Goal: Obtain resource: Download file/media

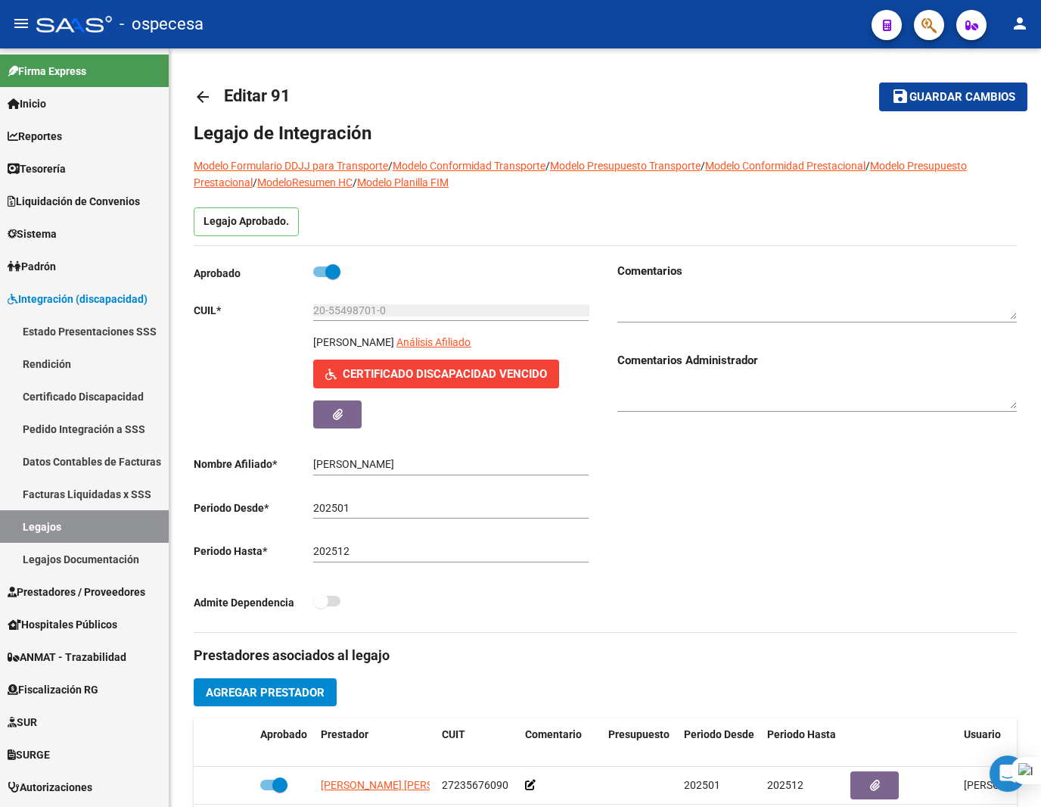
scroll to position [456, 0]
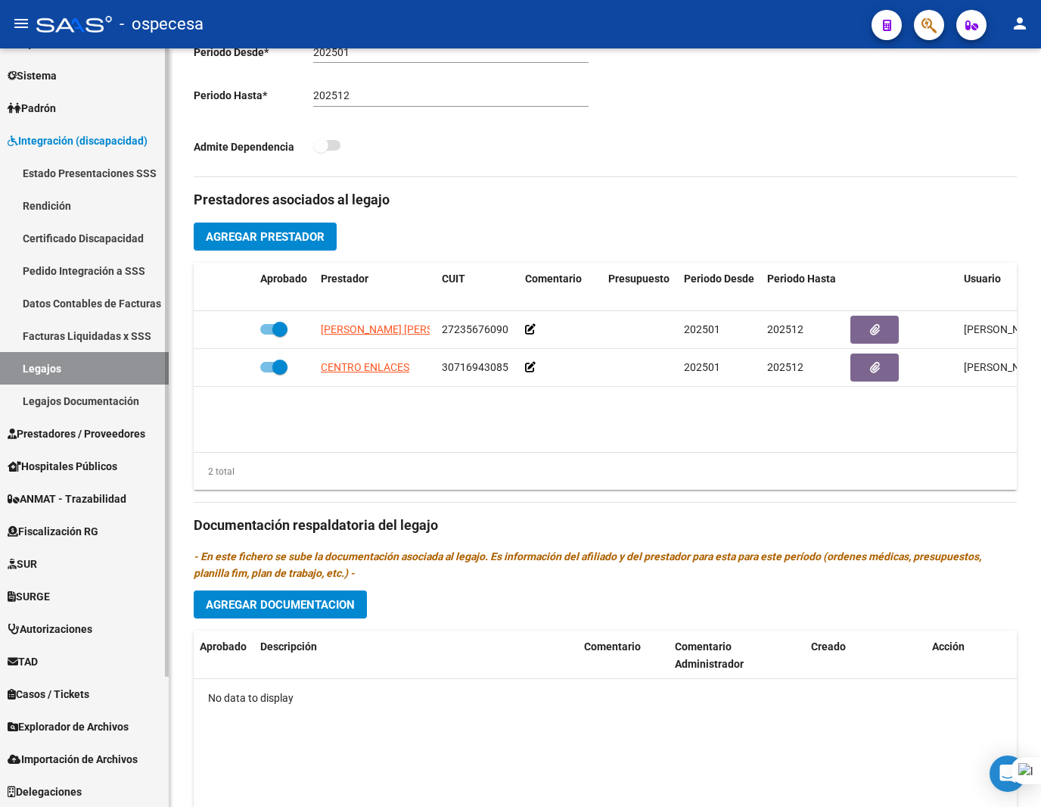
click at [45, 106] on span "Padrón" at bounding box center [32, 108] width 48 height 17
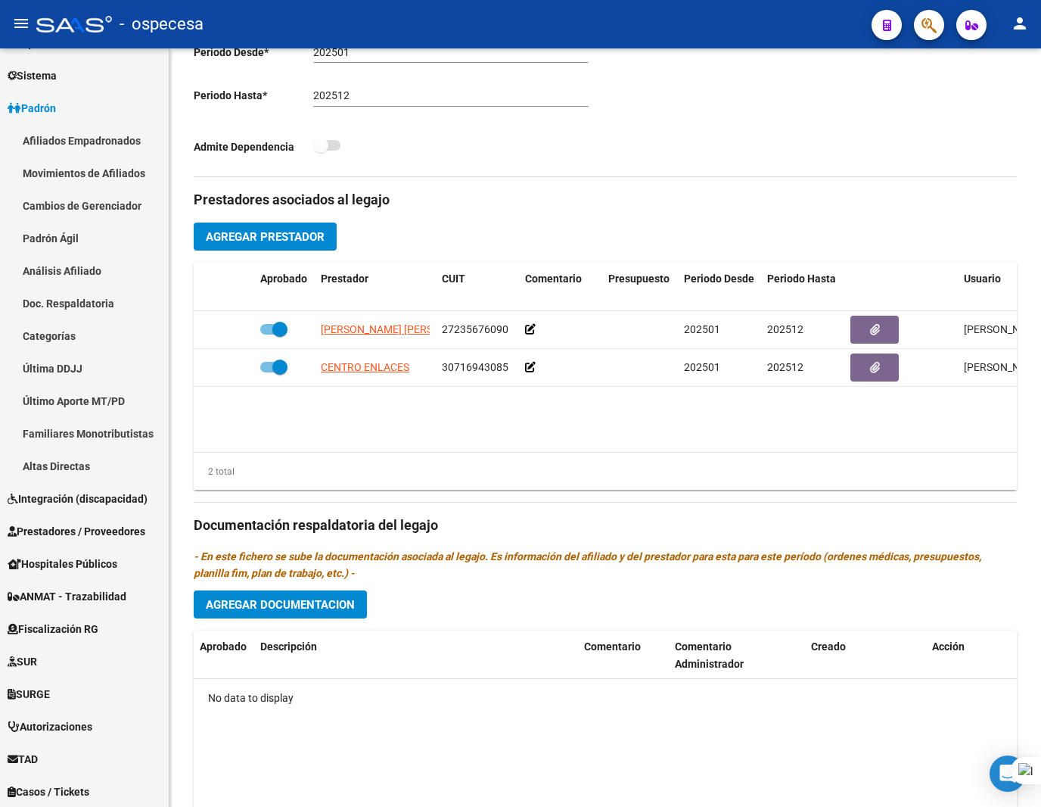
click at [91, 31] on div at bounding box center [74, 24] width 76 height 17
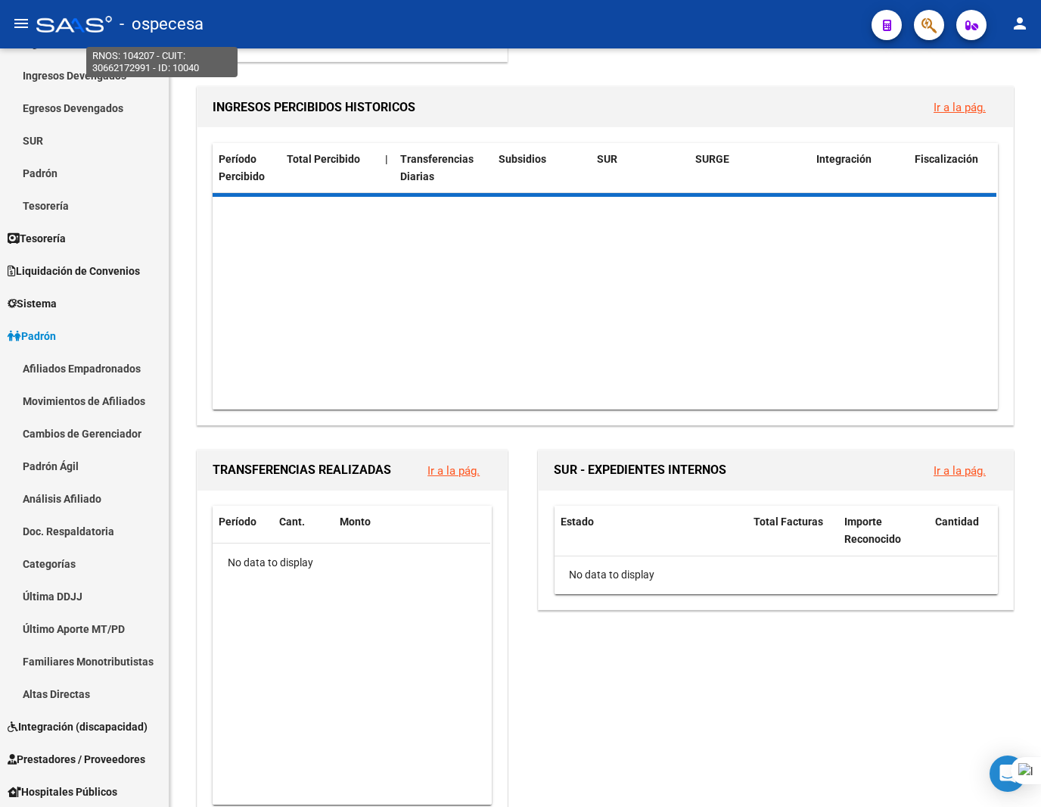
scroll to position [386, 0]
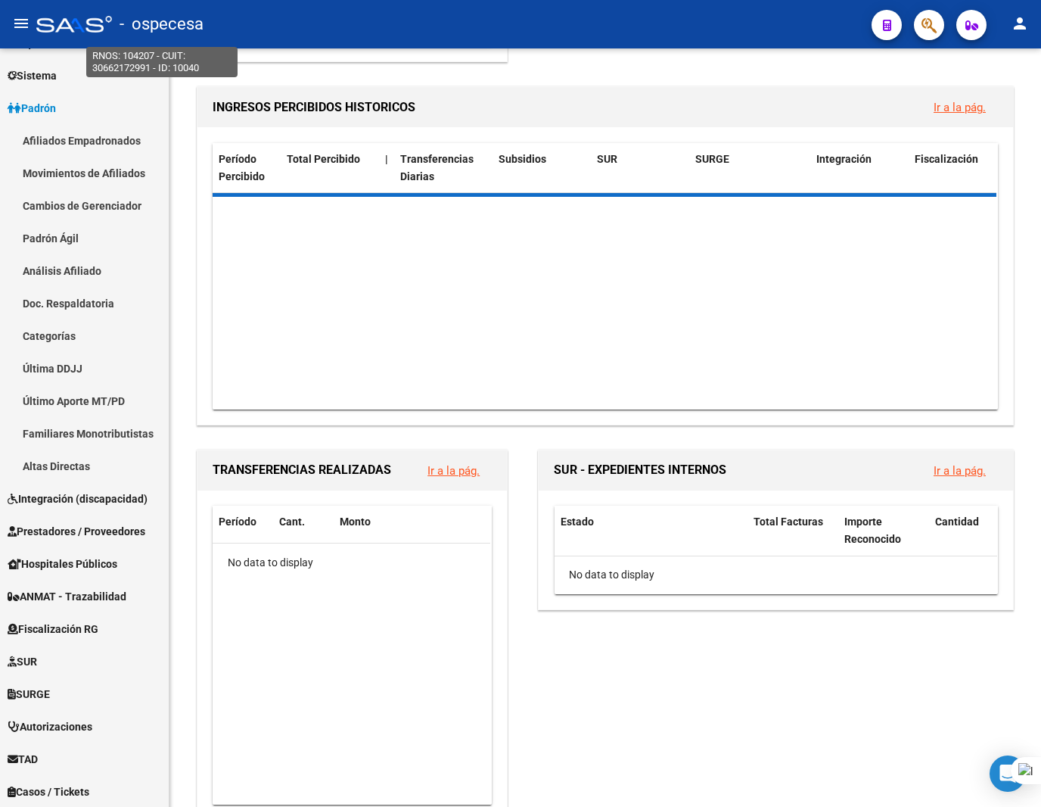
click at [177, 14] on span "- ospecesa" at bounding box center [162, 24] width 84 height 33
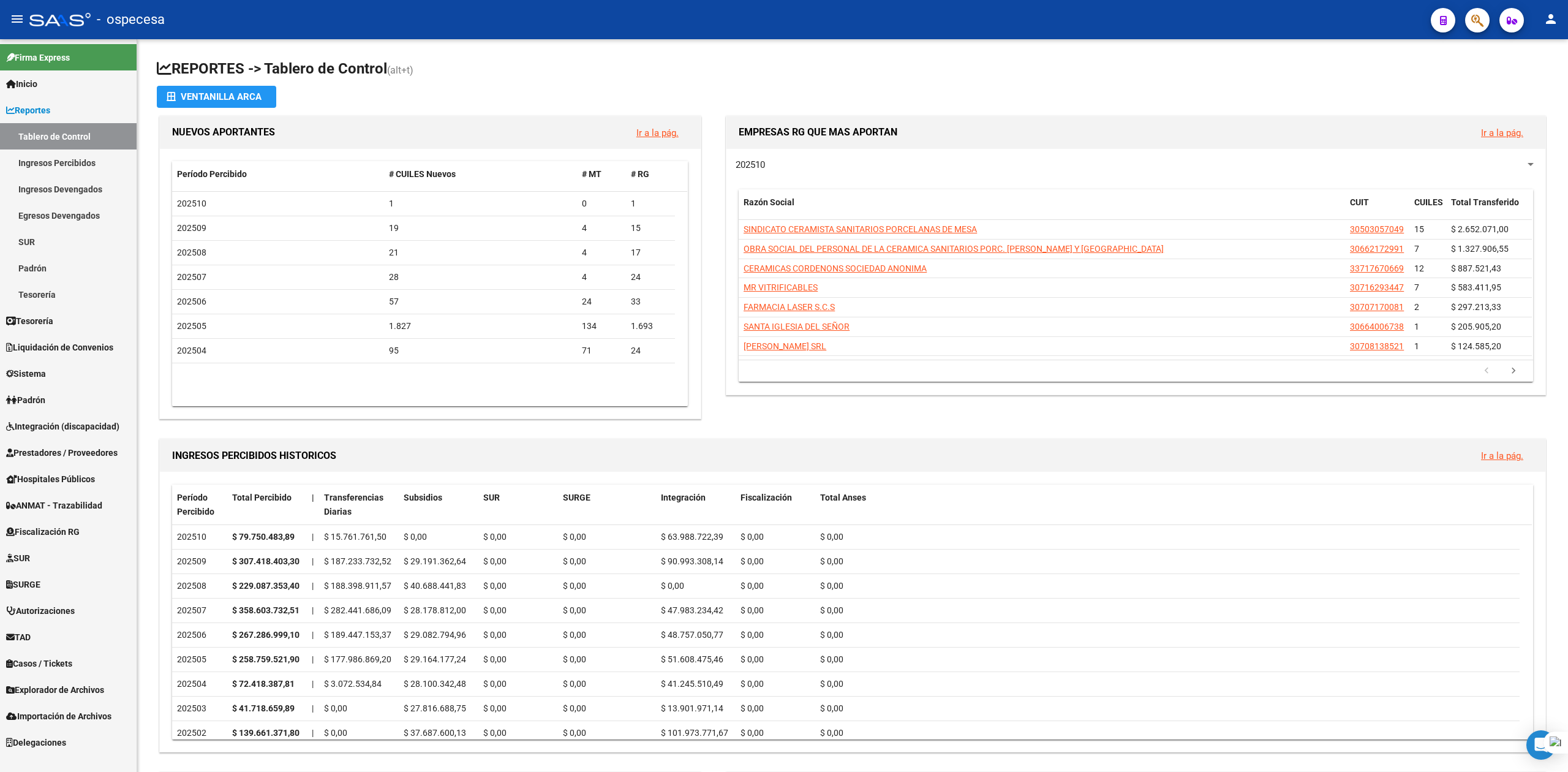
click at [44, 397] on span "Padrón" at bounding box center [26, 400] width 39 height 14
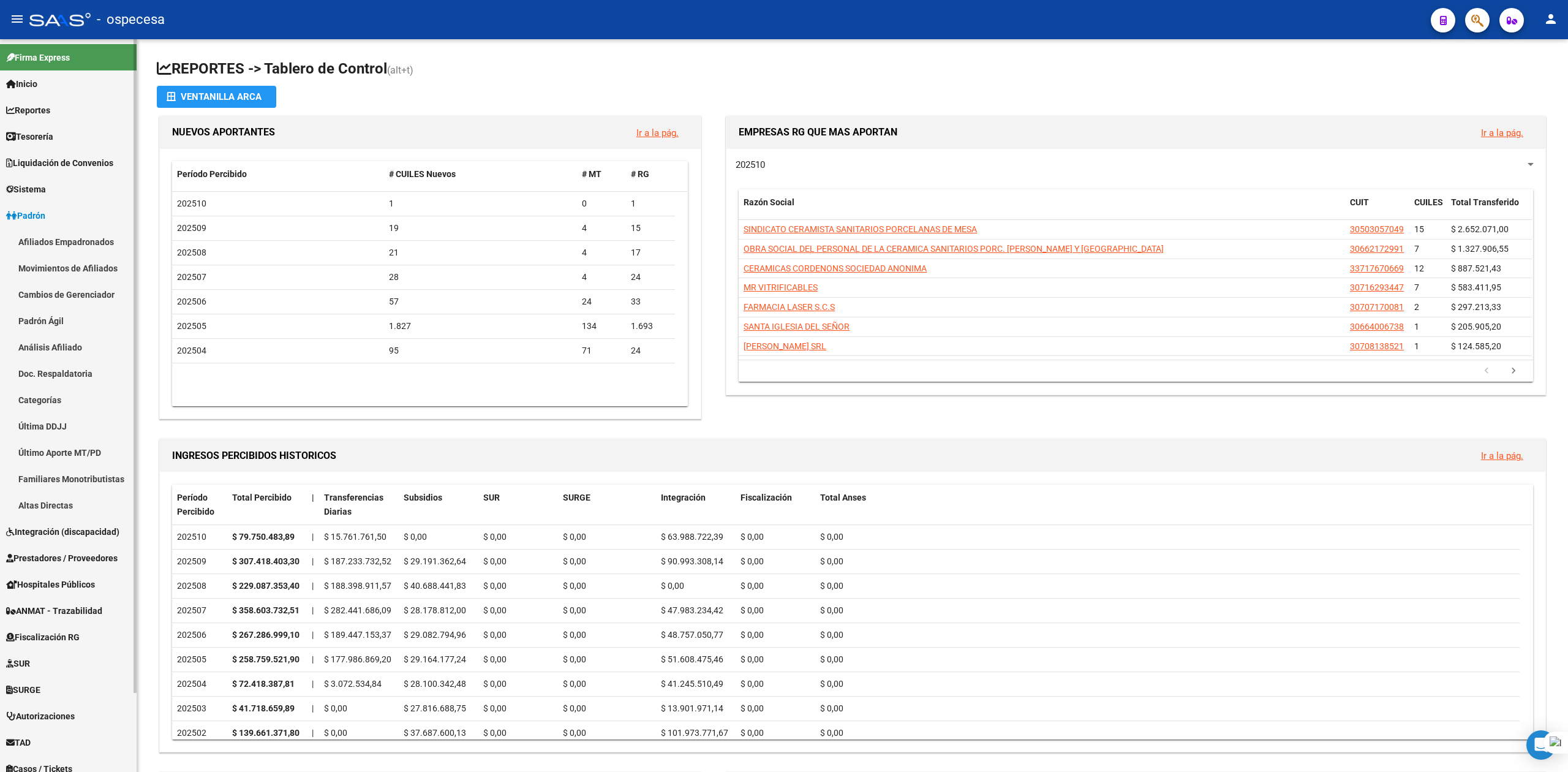
click at [45, 554] on span "Prestadores / Proveedores" at bounding box center [62, 558] width 112 height 14
click at [54, 283] on link "Facturas - Listado/Carga" at bounding box center [68, 294] width 137 height 27
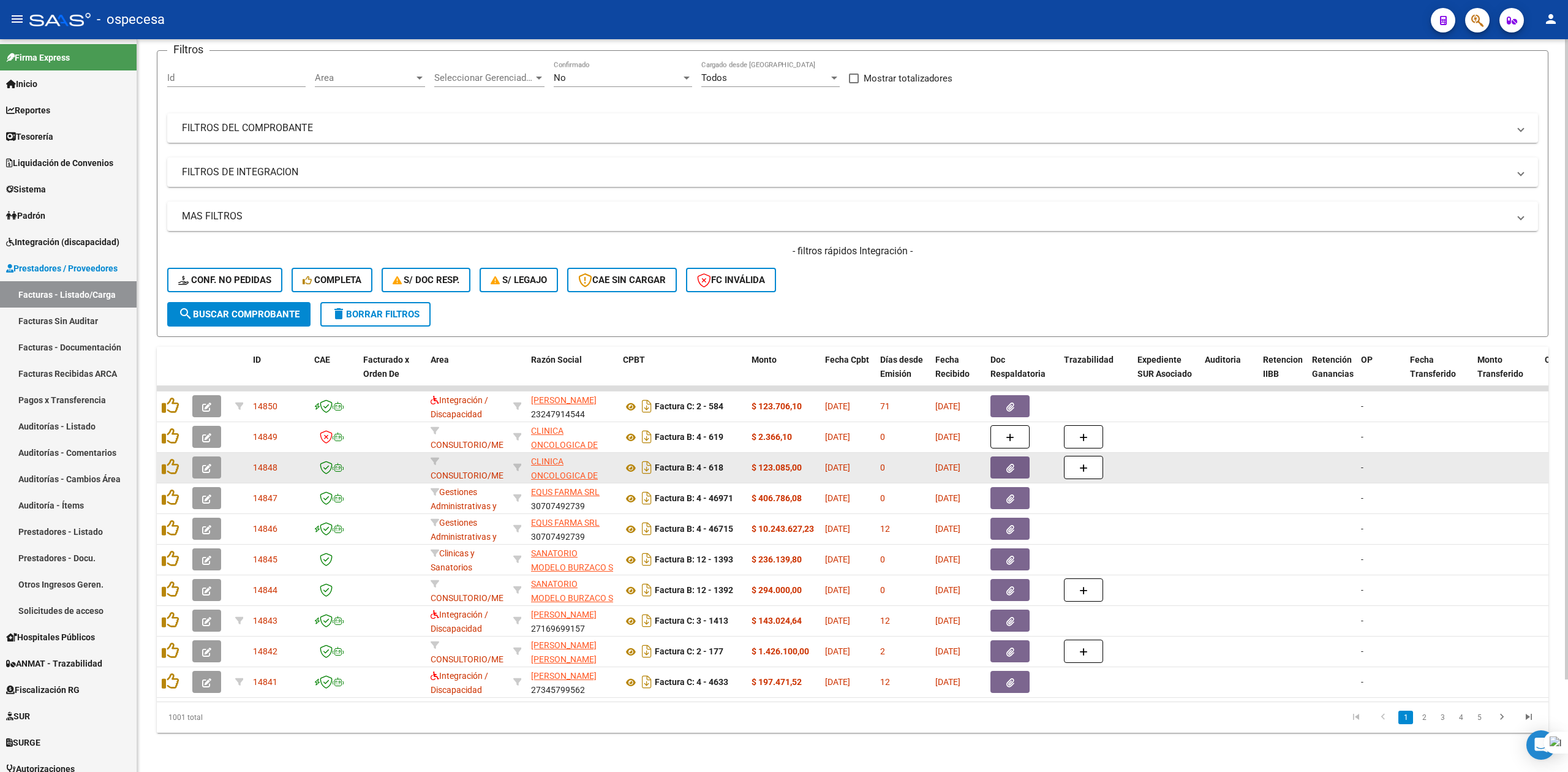
scroll to position [106, 0]
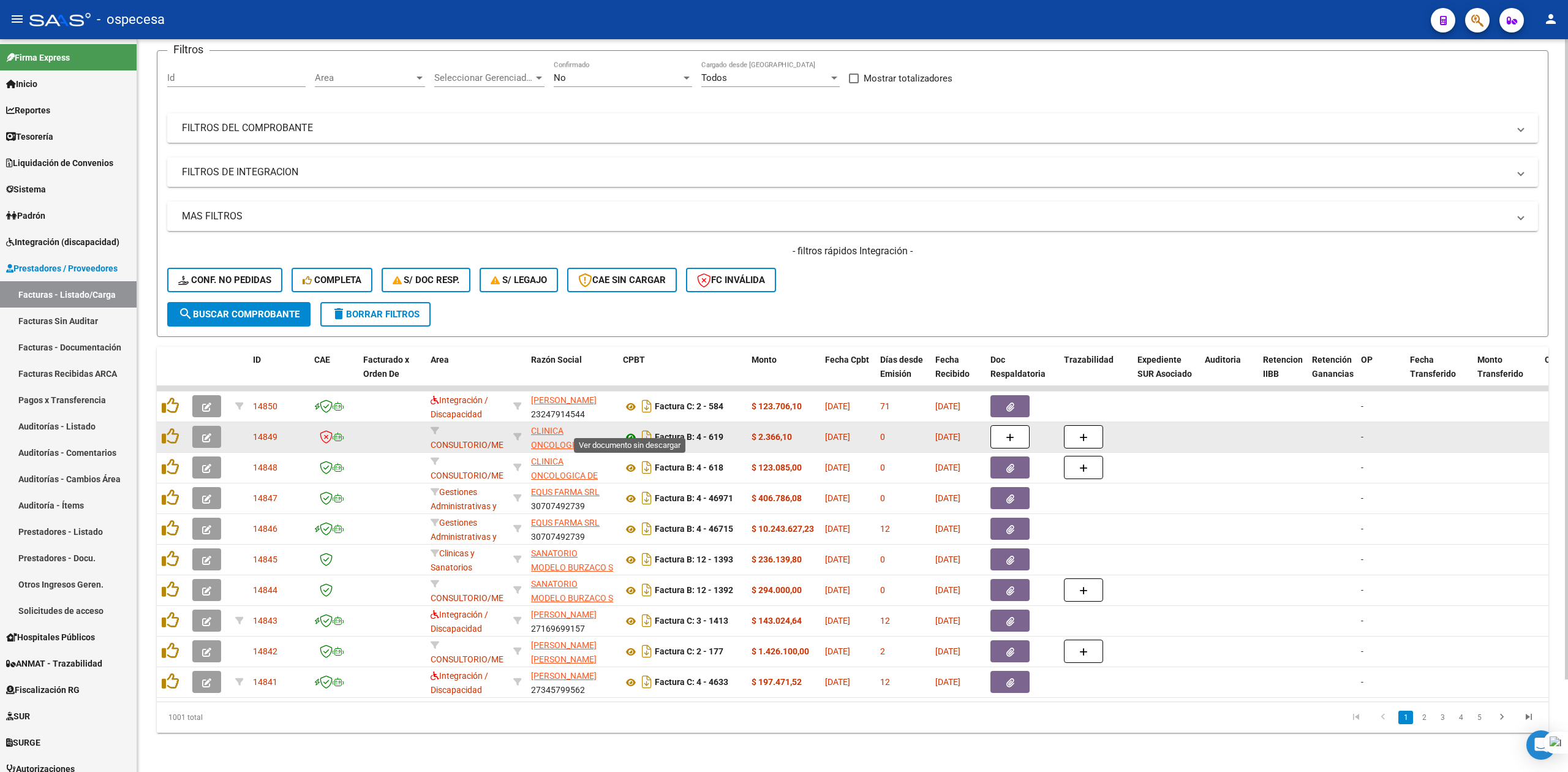
click at [634, 430] on icon at bounding box center [631, 437] width 16 height 15
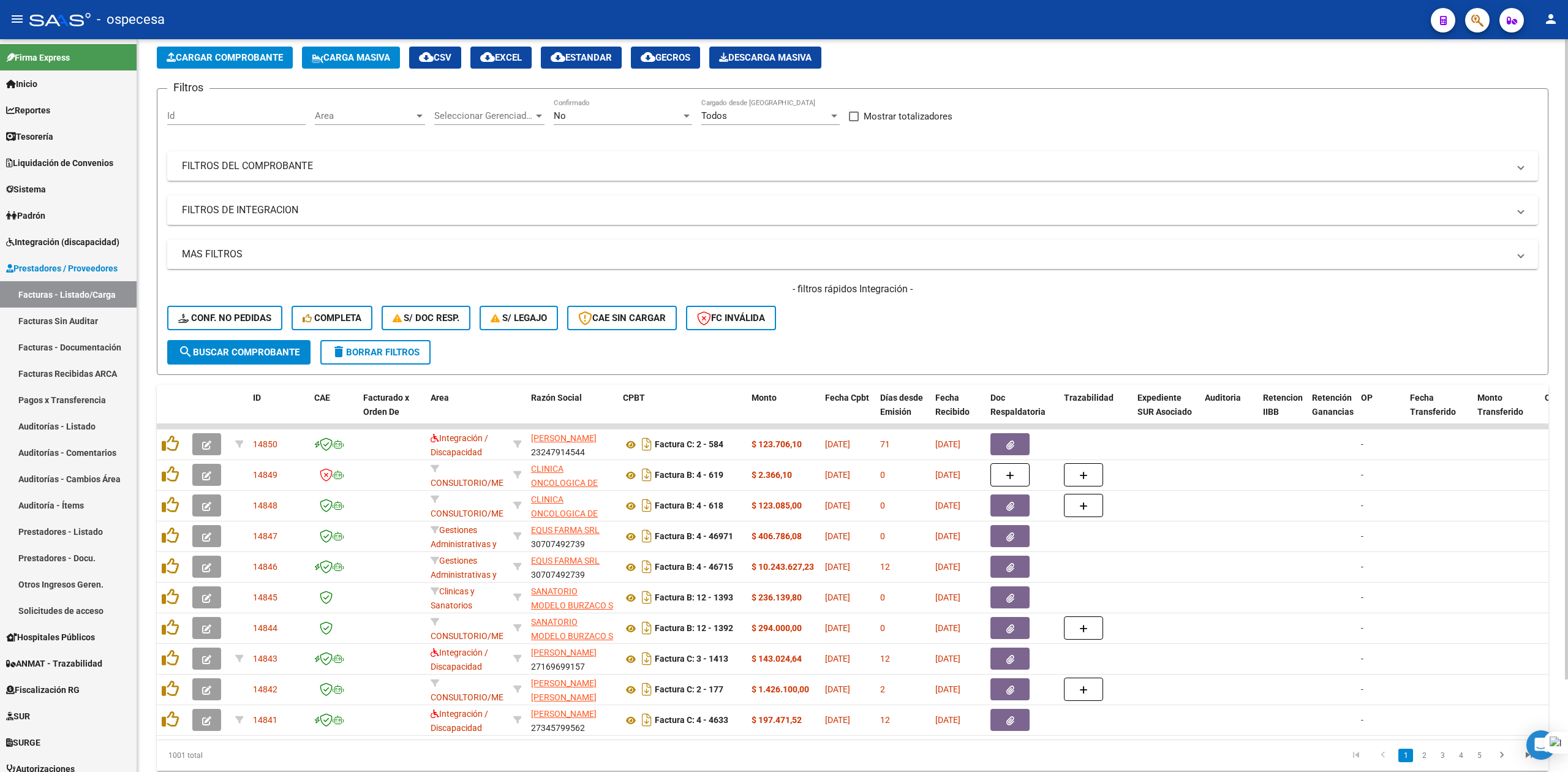
scroll to position [0, 0]
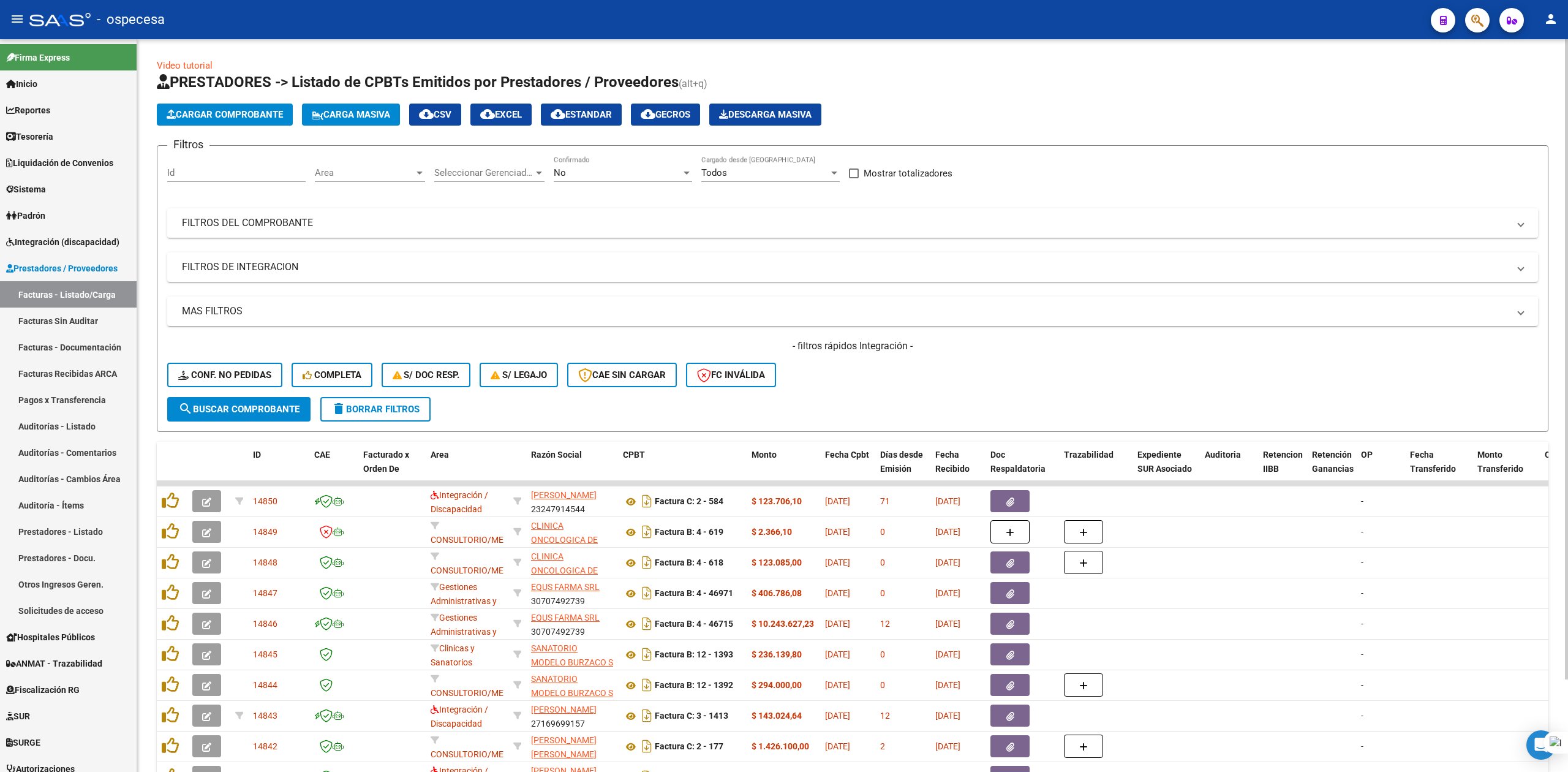
click at [405, 223] on mat-panel-title "FILTROS DEL COMPROBANTE" at bounding box center [845, 223] width 1326 height 14
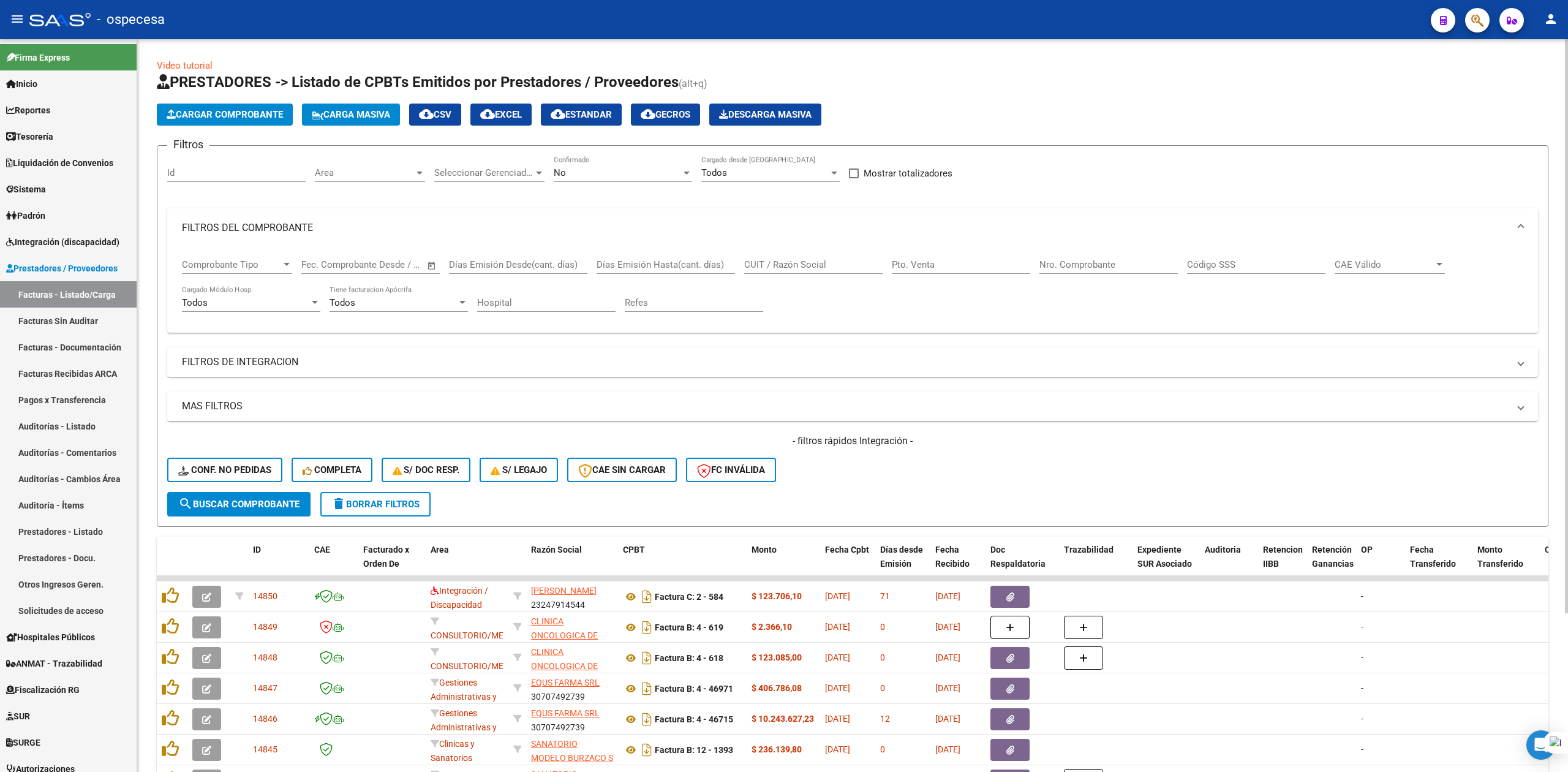
click at [767, 265] on input "CUIT / Razón Social" at bounding box center [813, 265] width 138 height 11
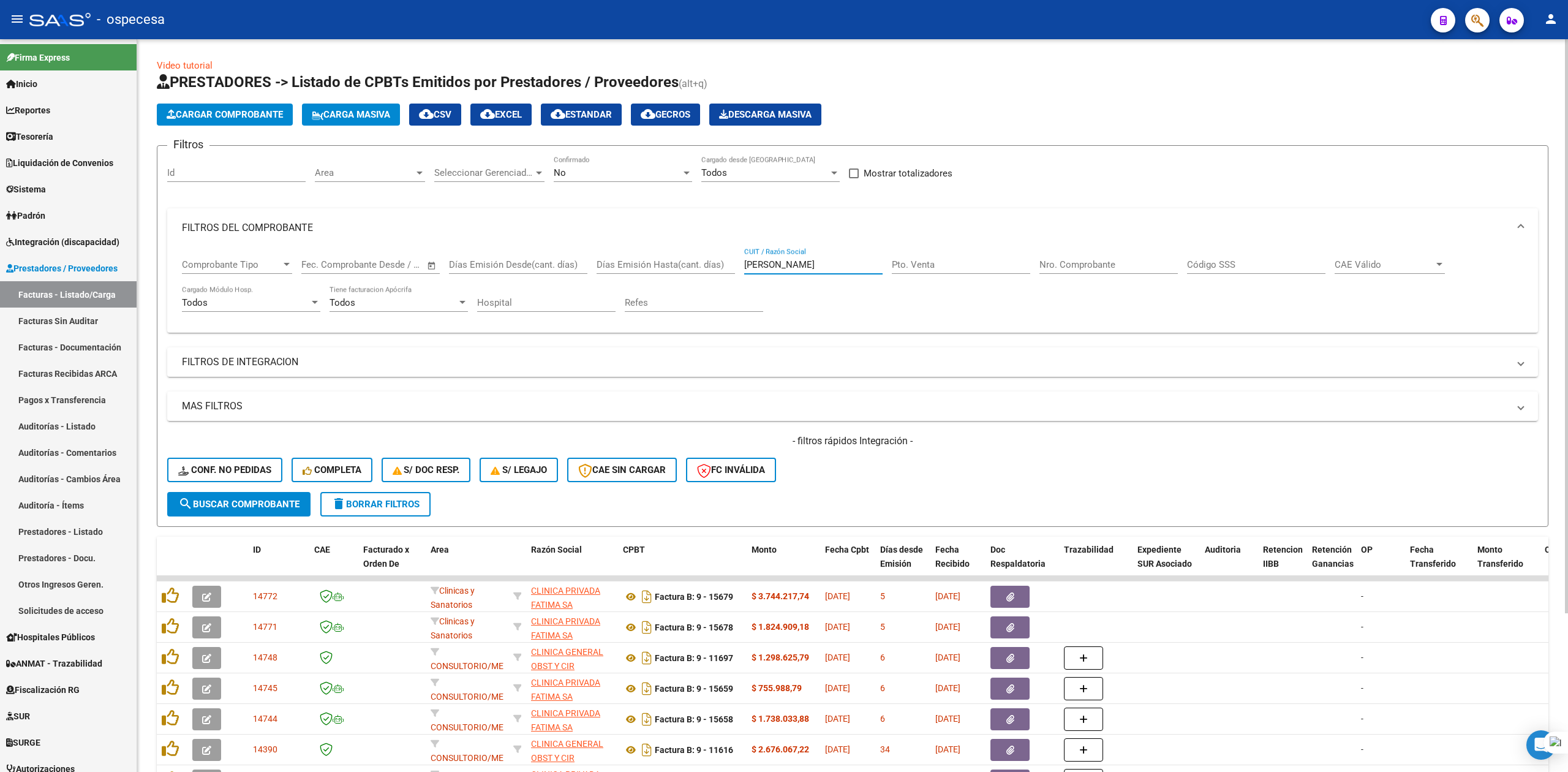
type input "FATIMA"
click at [253, 503] on span "search Buscar Comprobante" at bounding box center [239, 504] width 121 height 11
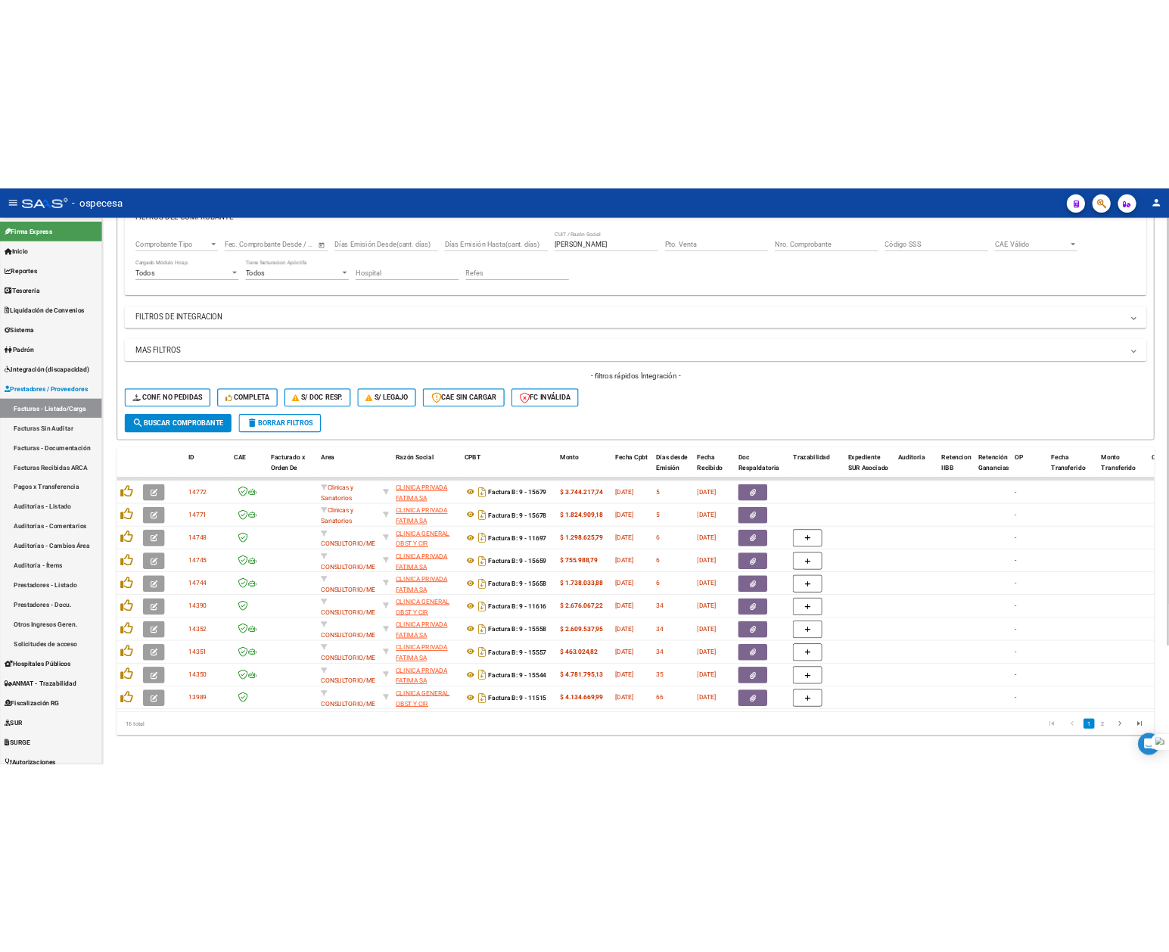
scroll to position [249, 0]
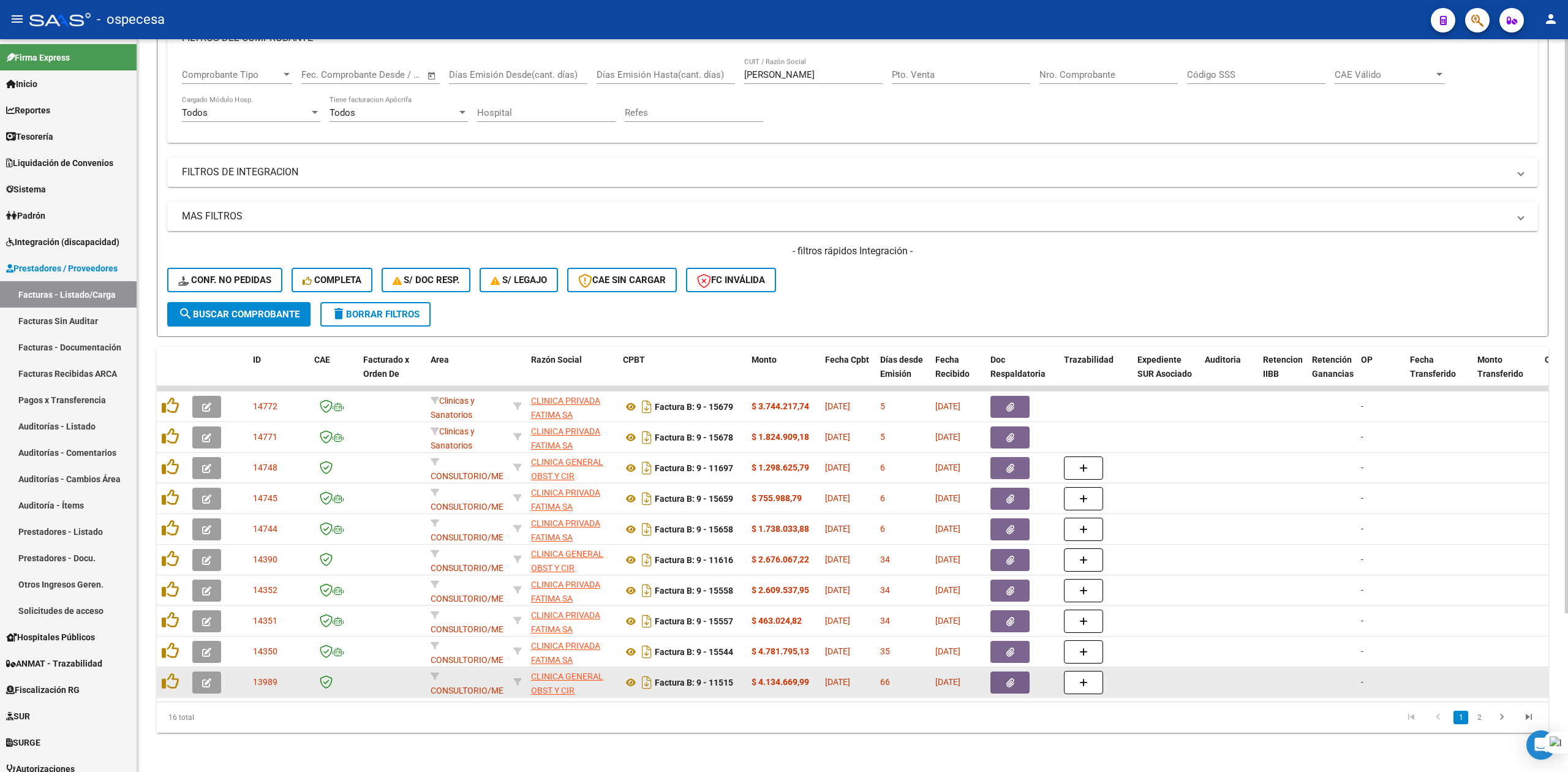
click at [842, 652] on icon "button" at bounding box center [1011, 682] width 8 height 9
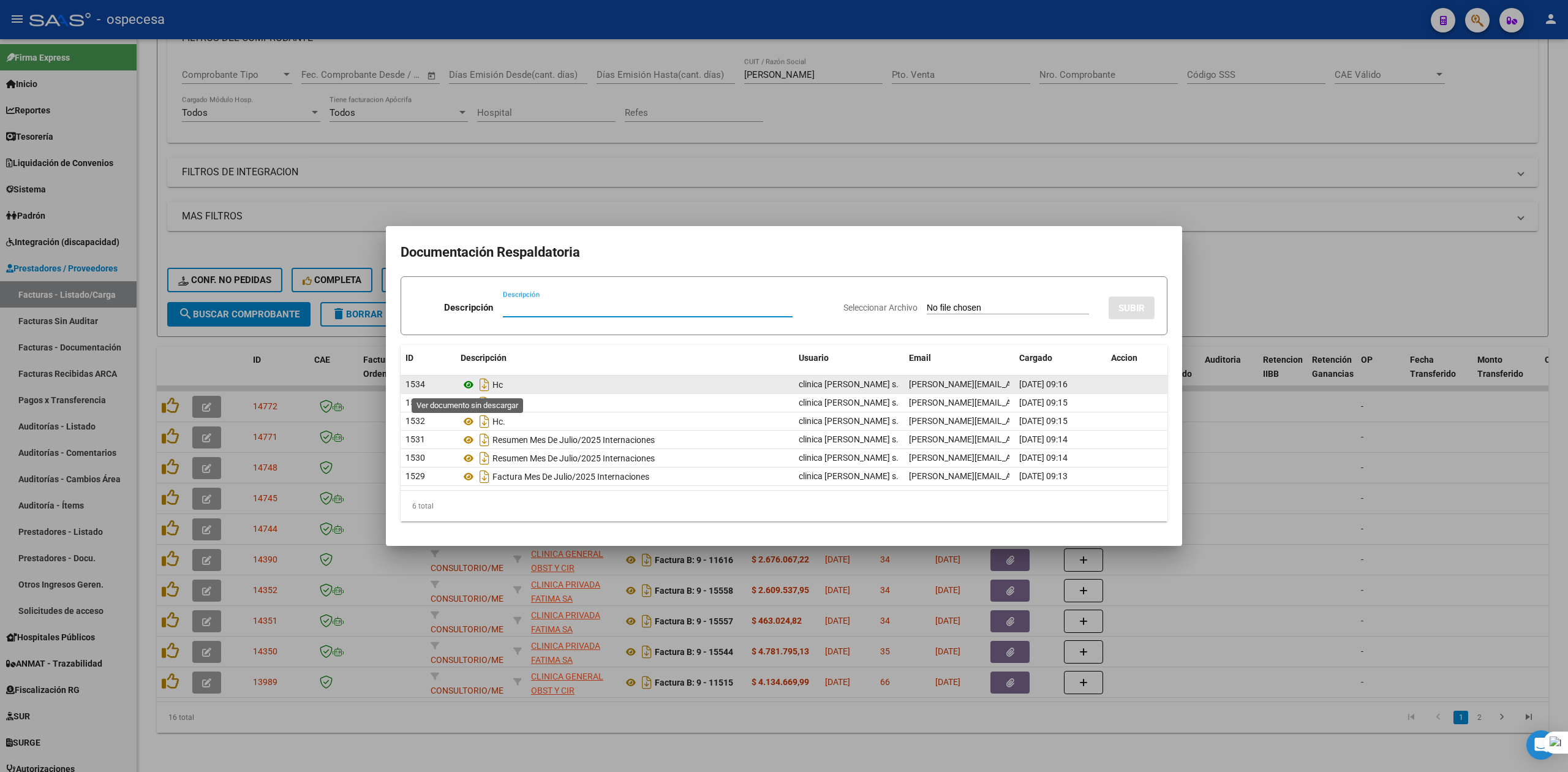
click at [468, 382] on icon at bounding box center [468, 384] width 16 height 15
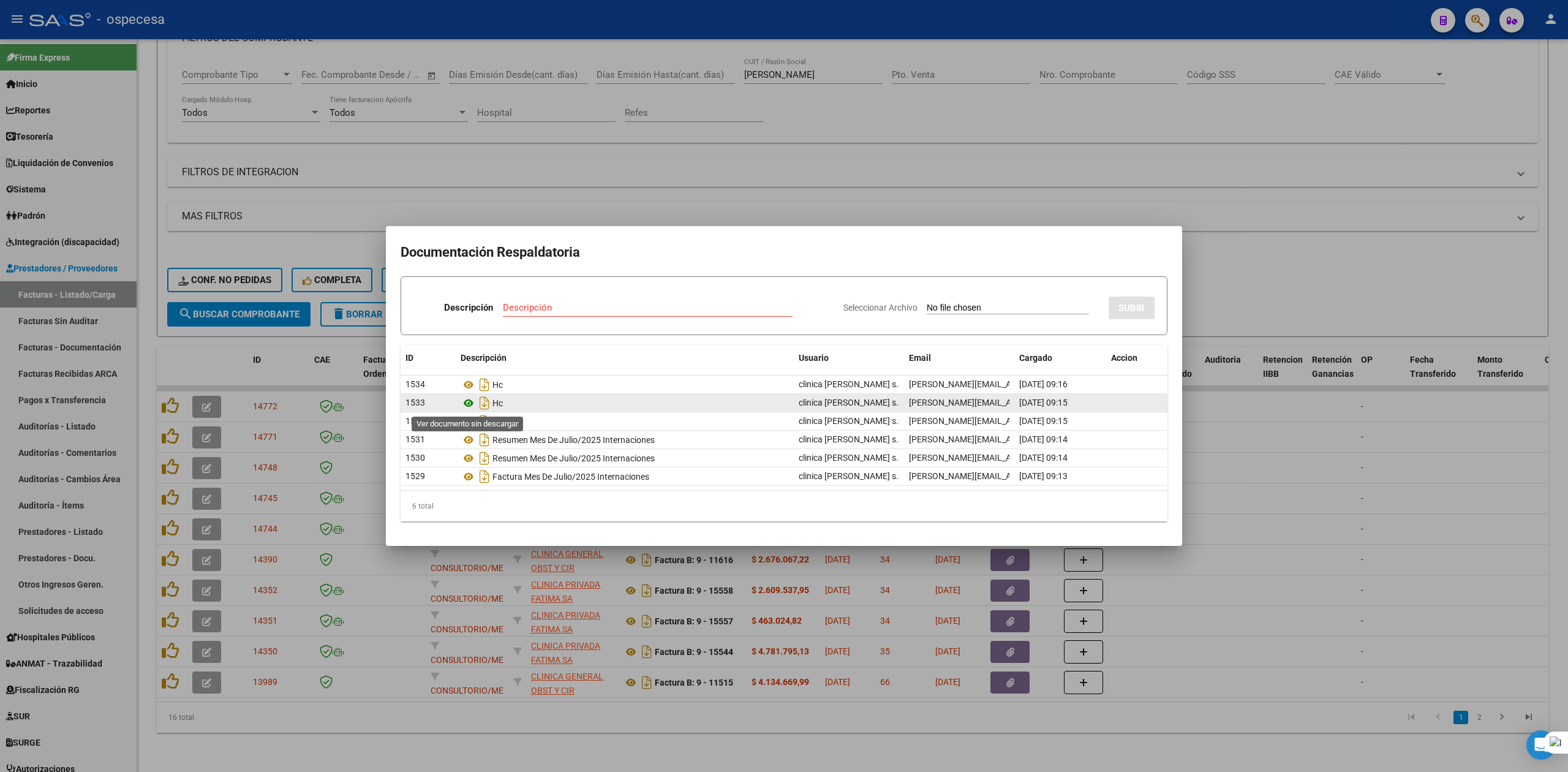
click at [471, 398] on icon at bounding box center [468, 403] width 16 height 15
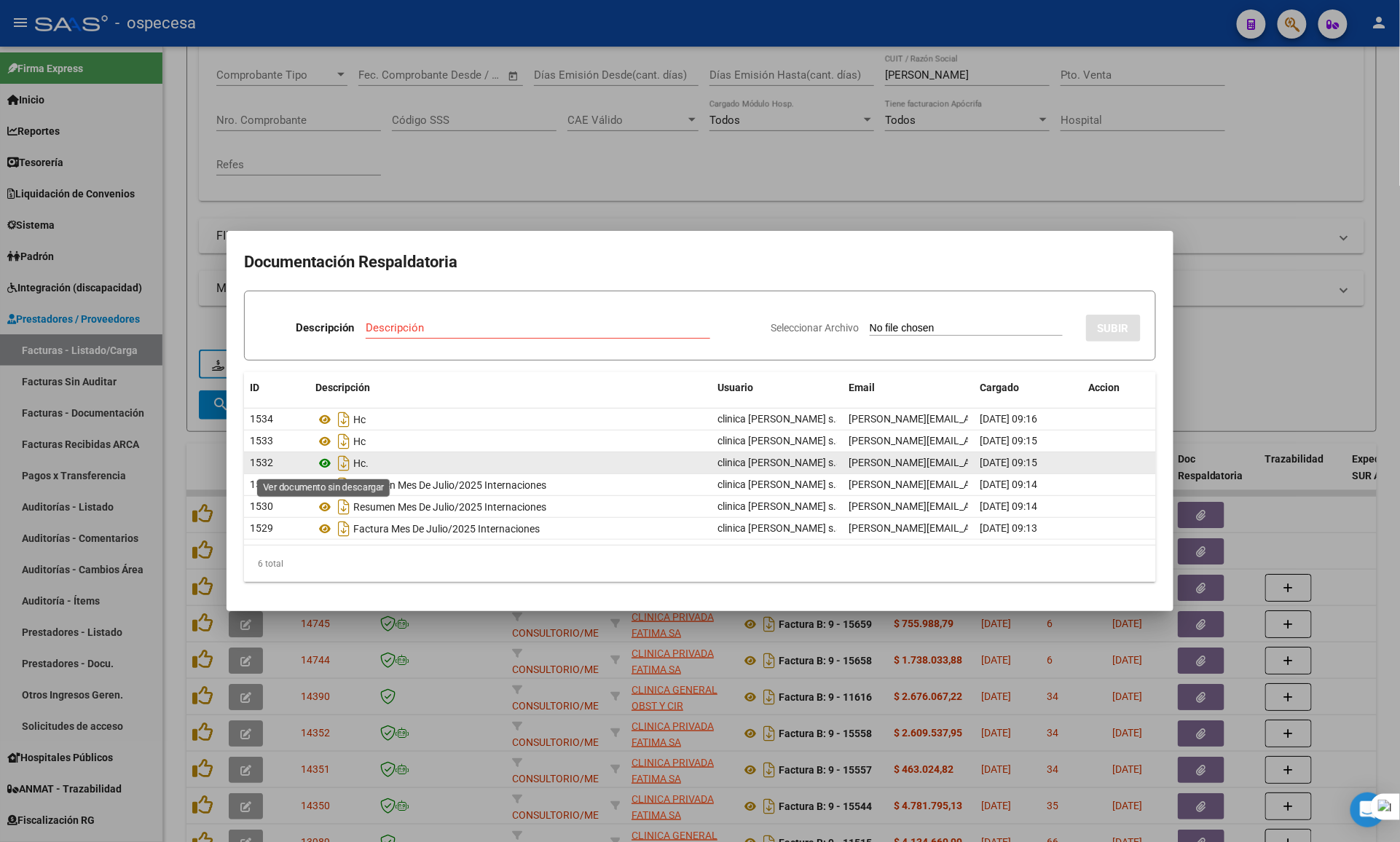
click at [325, 461] on icon at bounding box center [325, 463] width 19 height 17
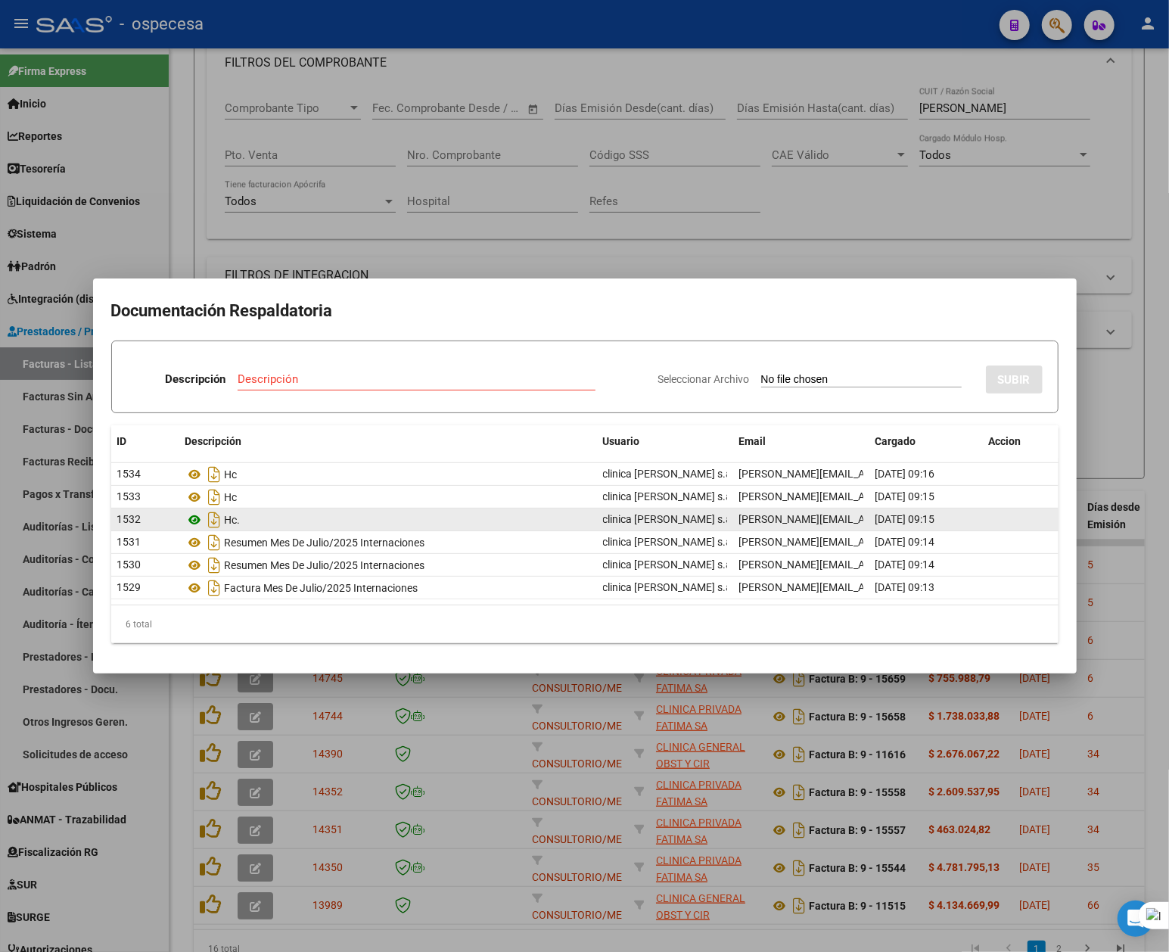
scroll to position [279, 0]
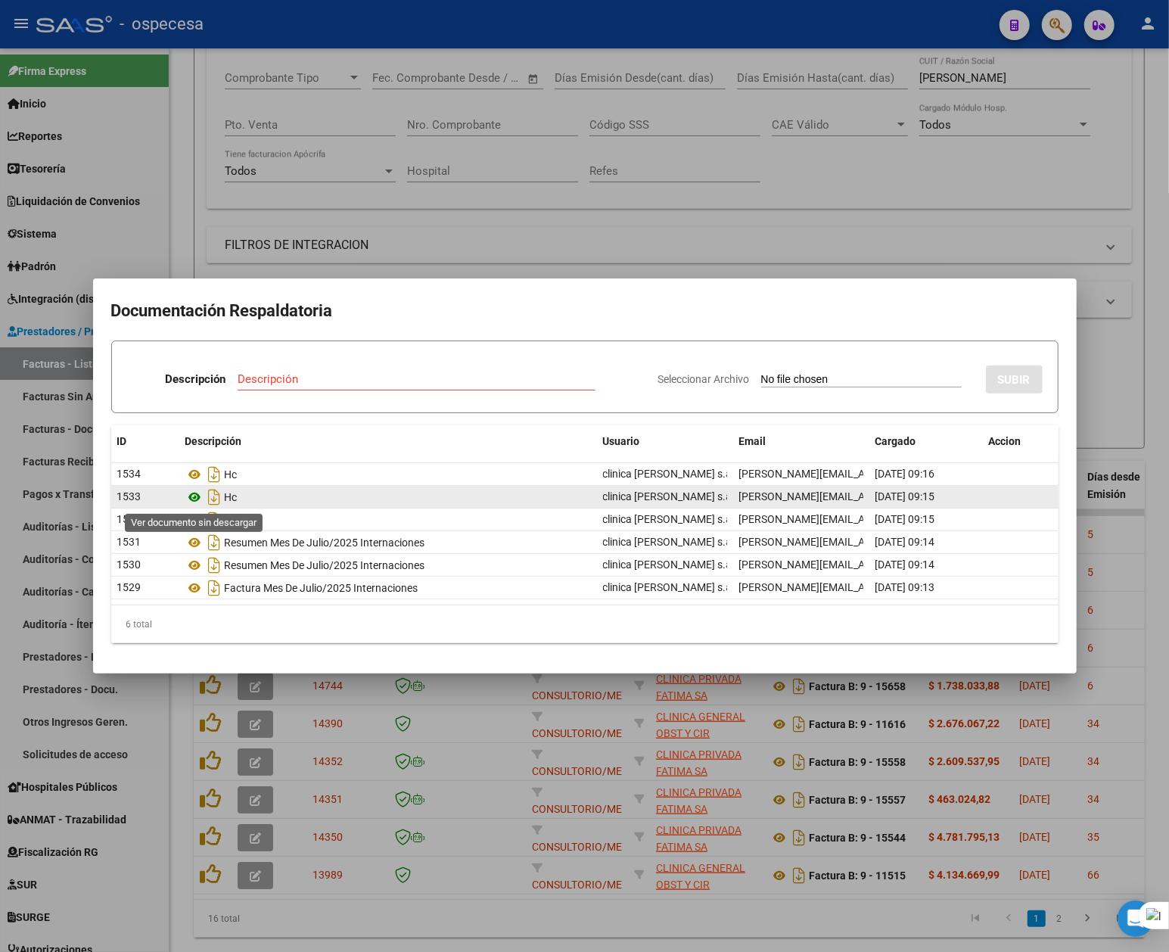
click at [200, 494] on icon at bounding box center [195, 497] width 20 height 18
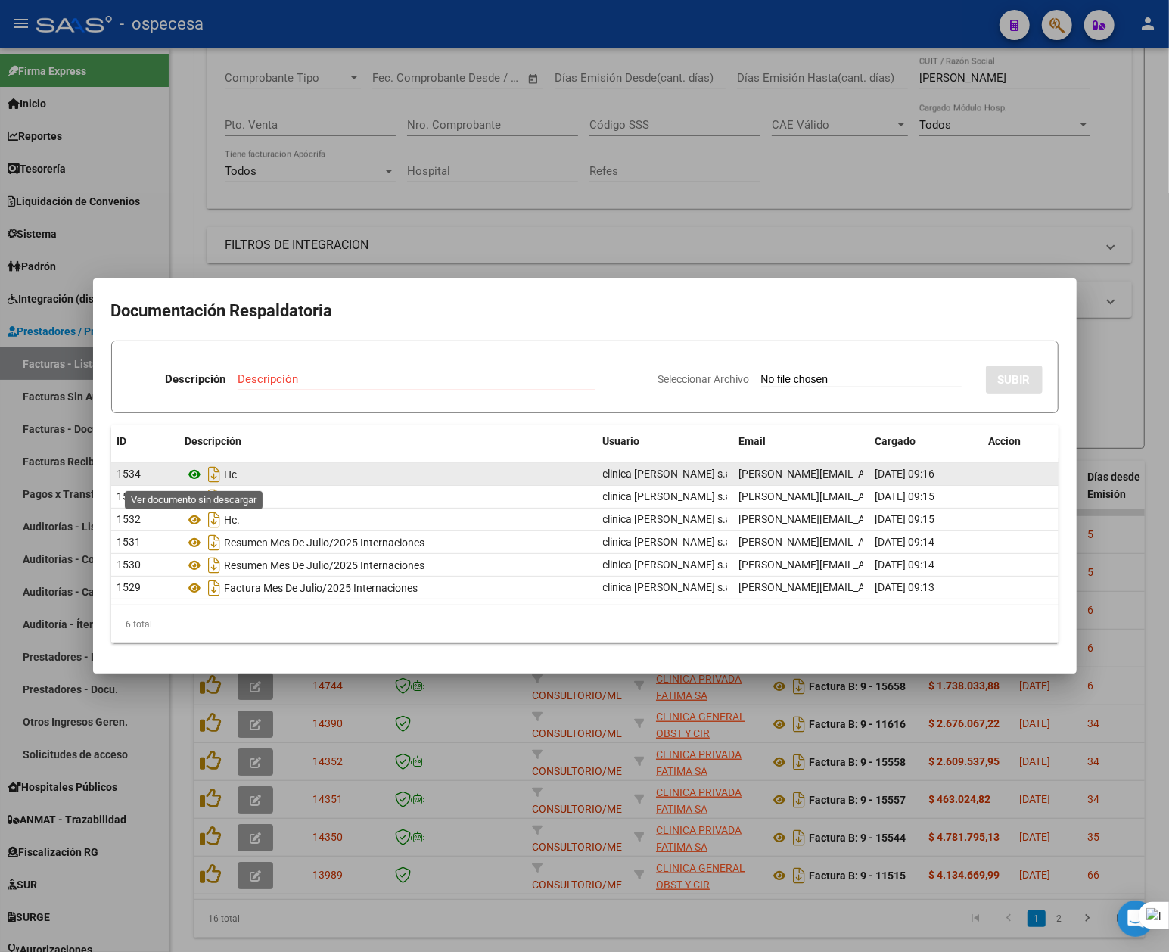
click at [189, 475] on icon at bounding box center [195, 474] width 20 height 18
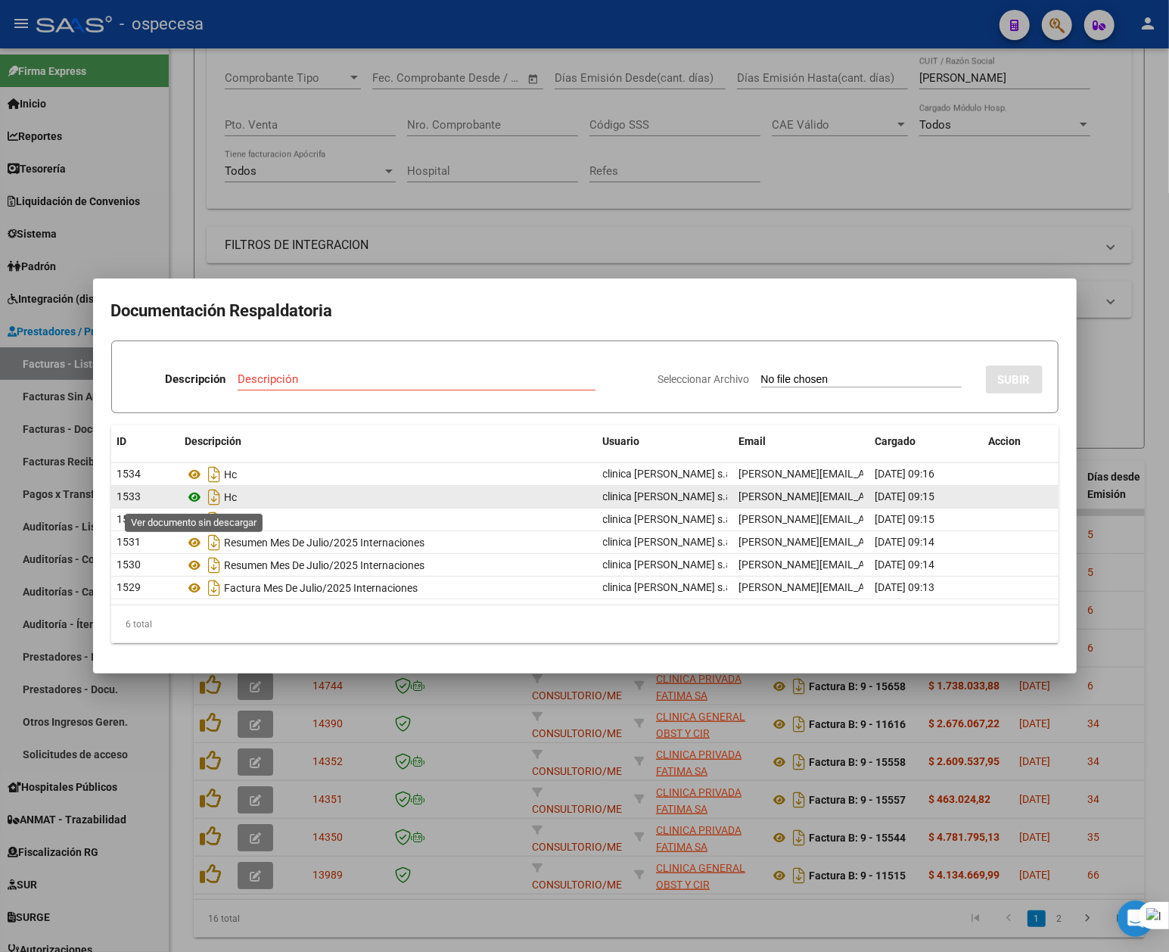
click at [197, 494] on icon at bounding box center [195, 497] width 20 height 18
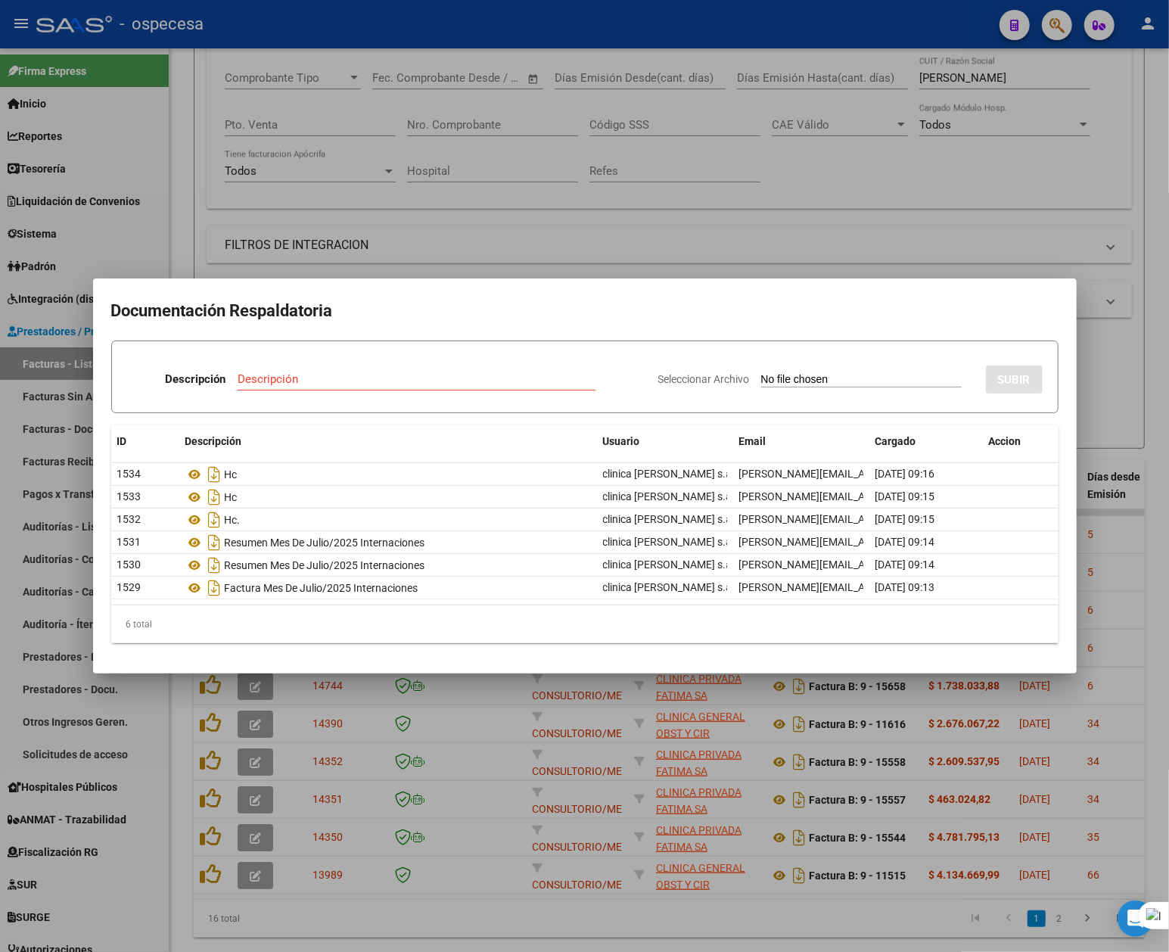
click at [496, 806] on div at bounding box center [584, 476] width 1169 height 952
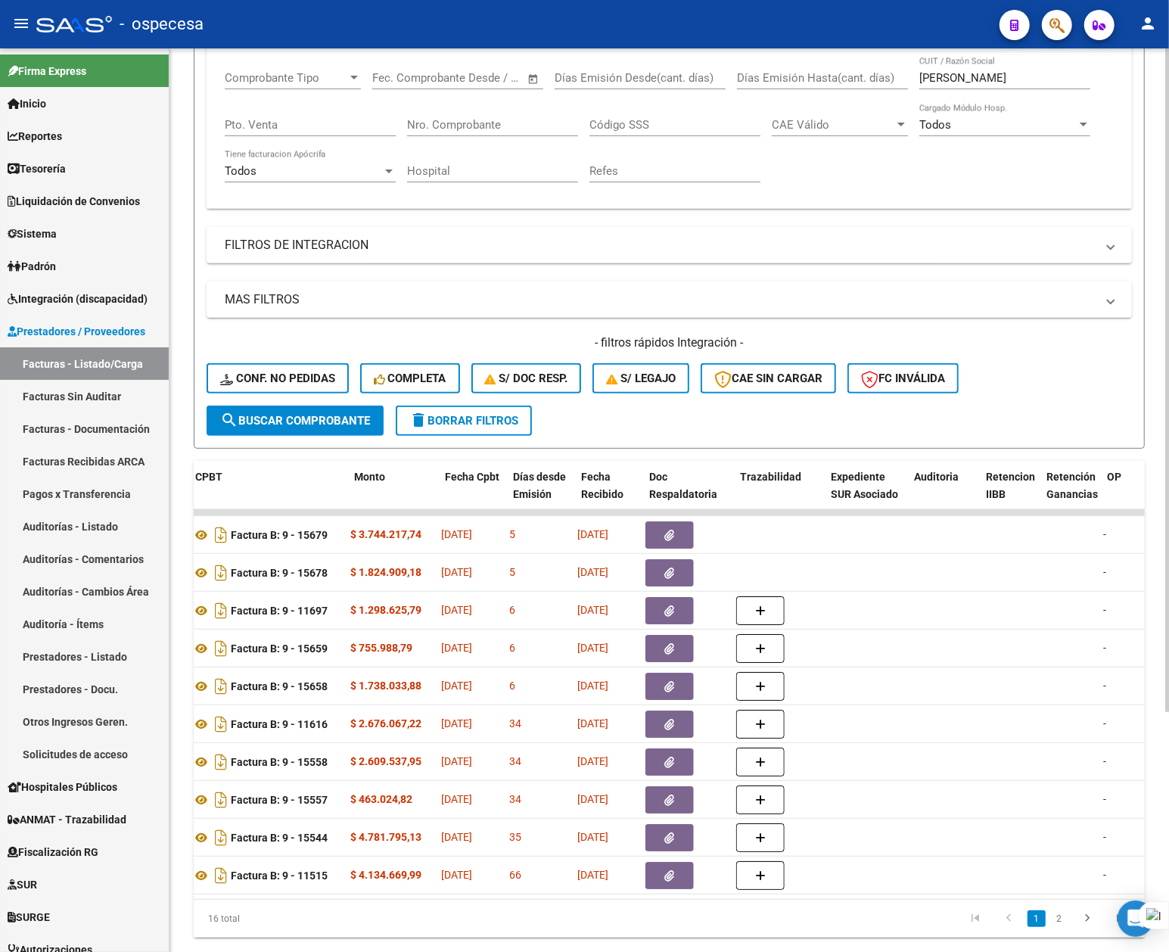
scroll to position [0, 0]
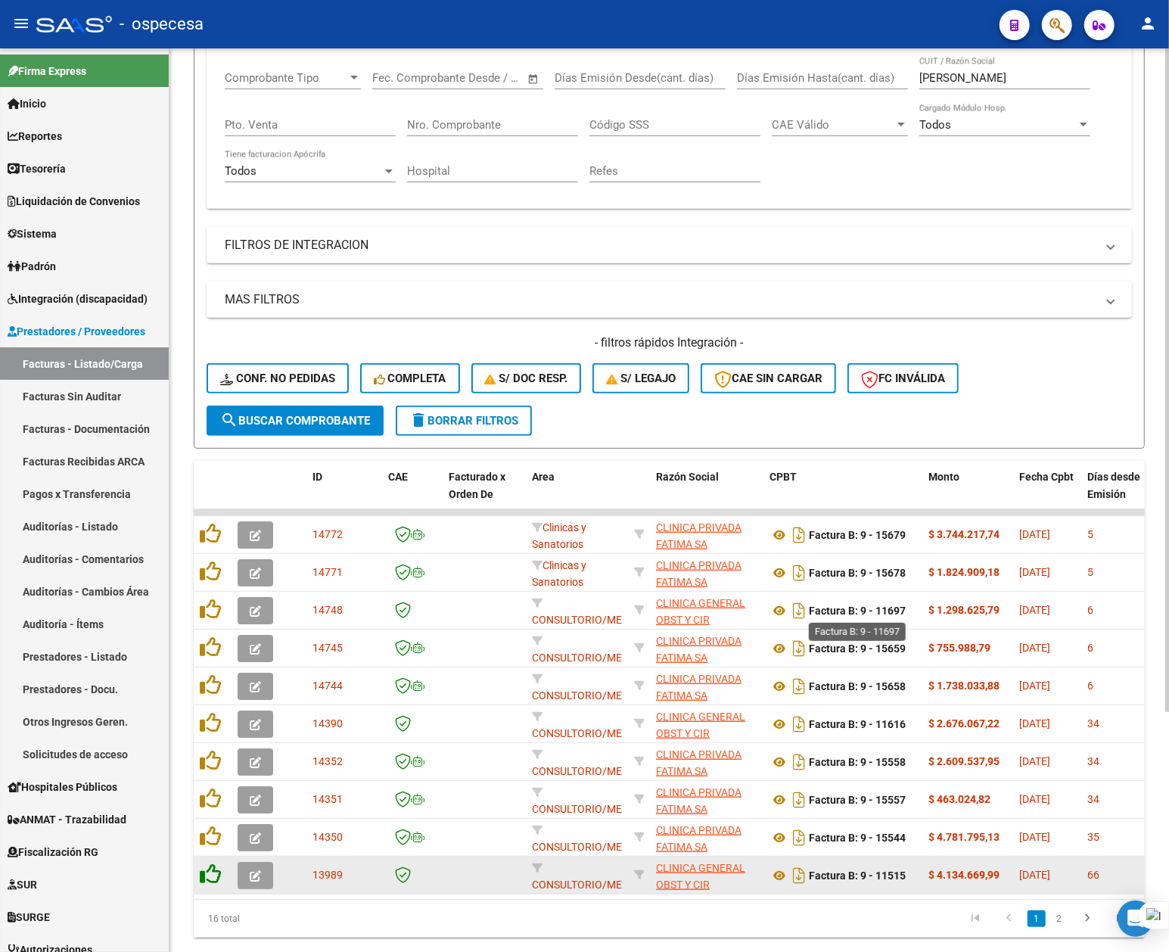
click at [209, 806] on icon at bounding box center [210, 874] width 21 height 21
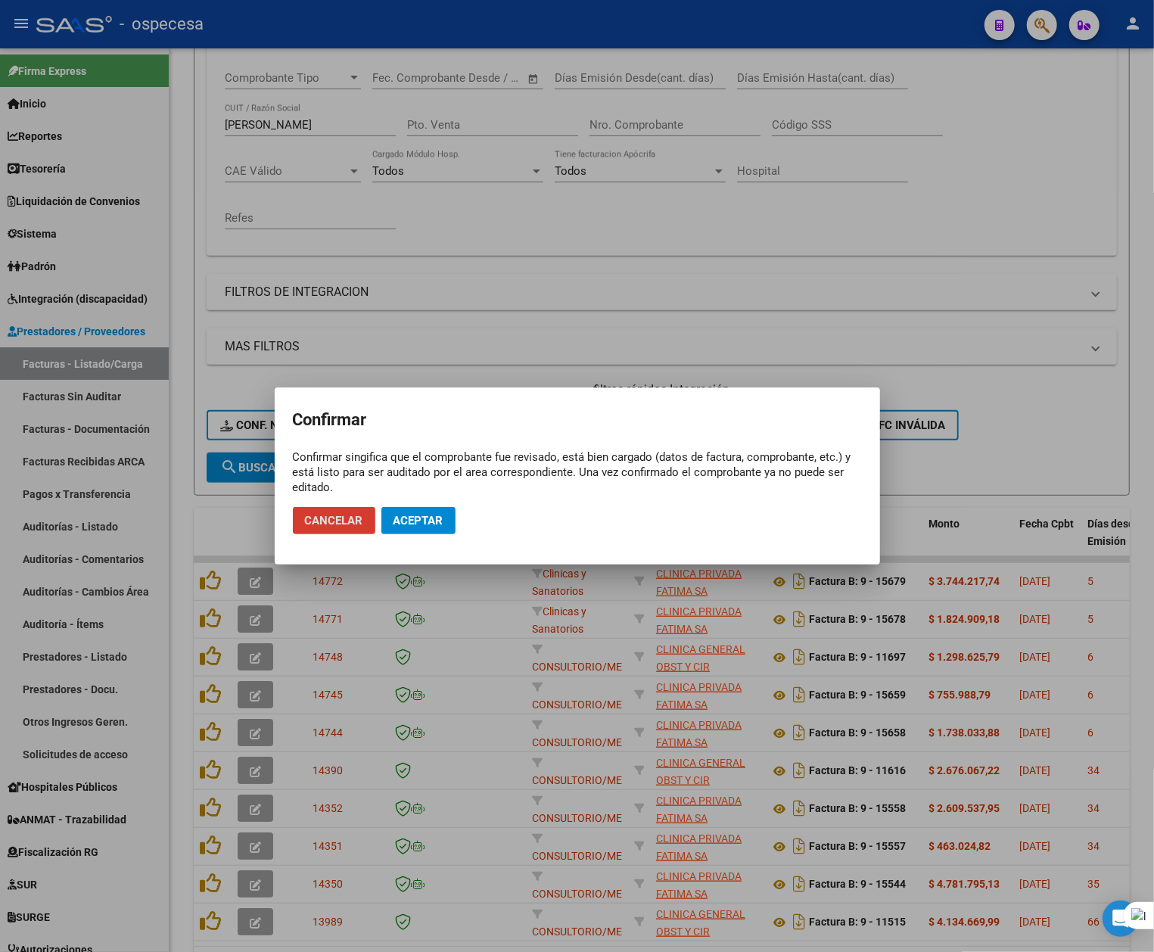
click at [418, 510] on button "Aceptar" at bounding box center [418, 520] width 74 height 27
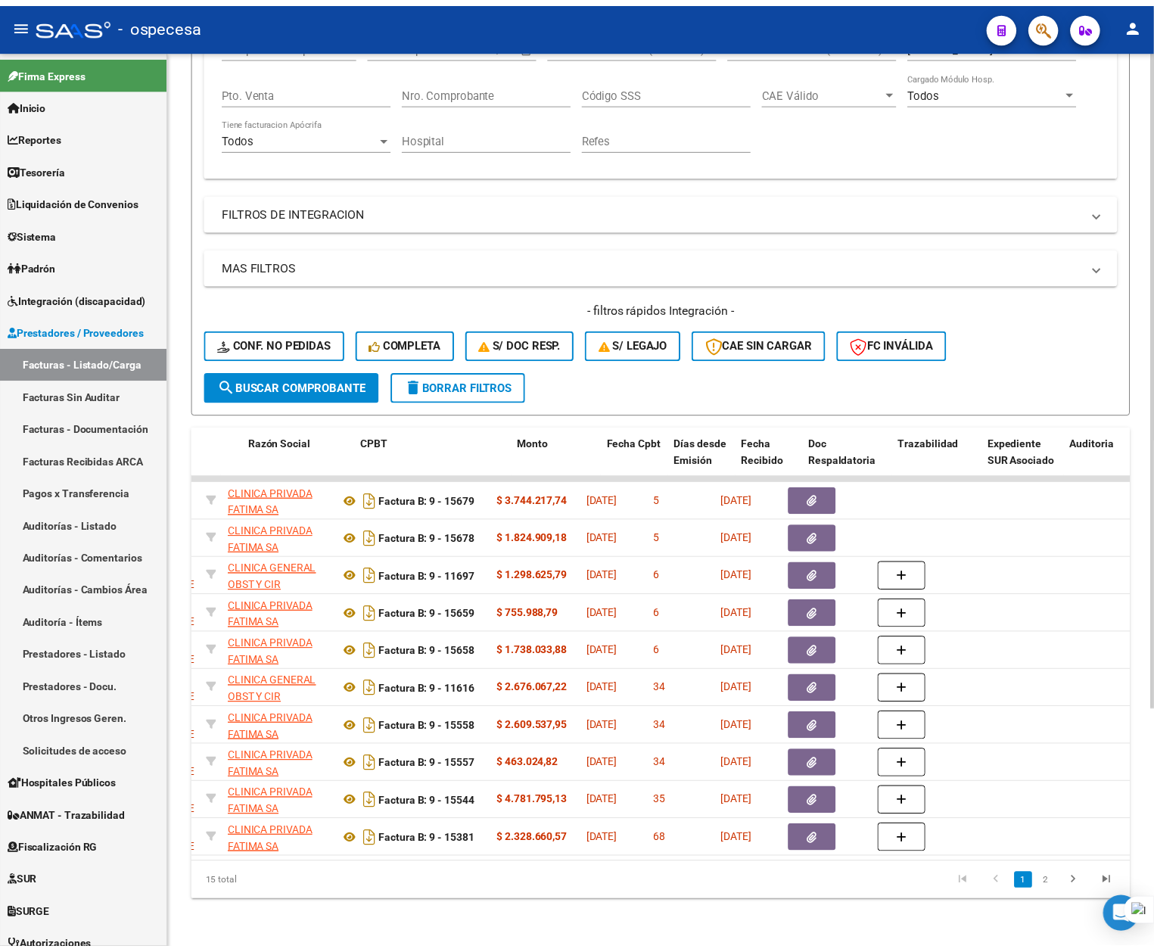
scroll to position [0, 430]
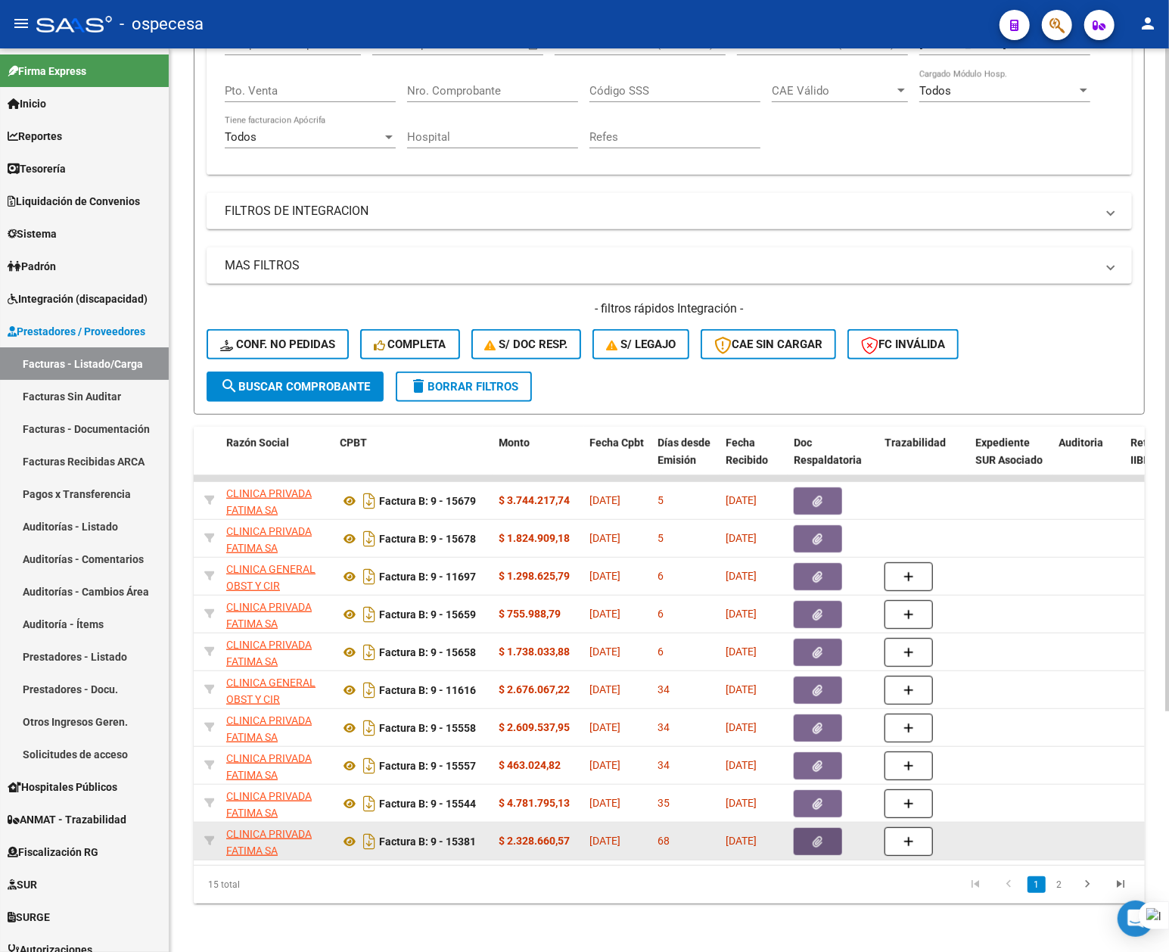
click at [825, 806] on button "button" at bounding box center [818, 841] width 48 height 27
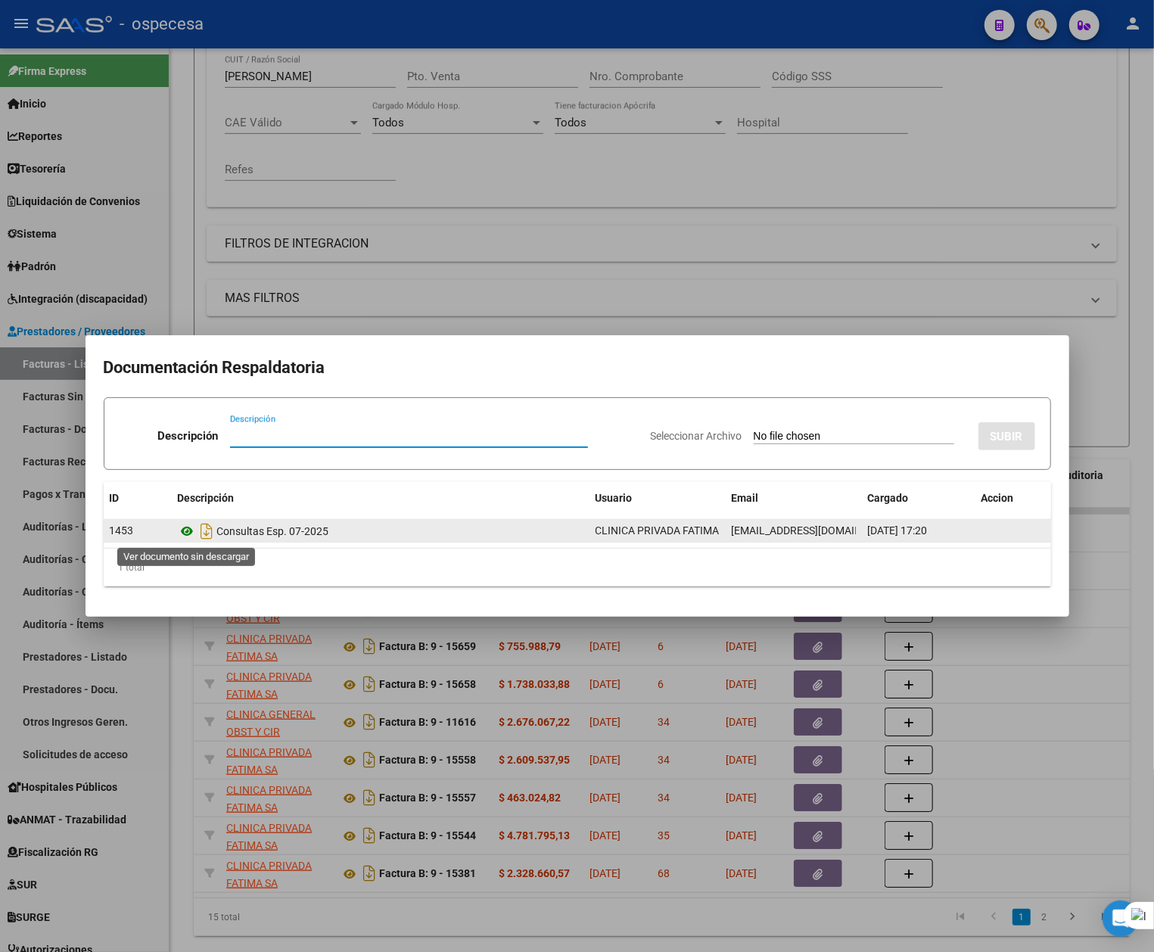
click at [183, 525] on icon at bounding box center [188, 531] width 20 height 18
